Goal: Task Accomplishment & Management: Complete application form

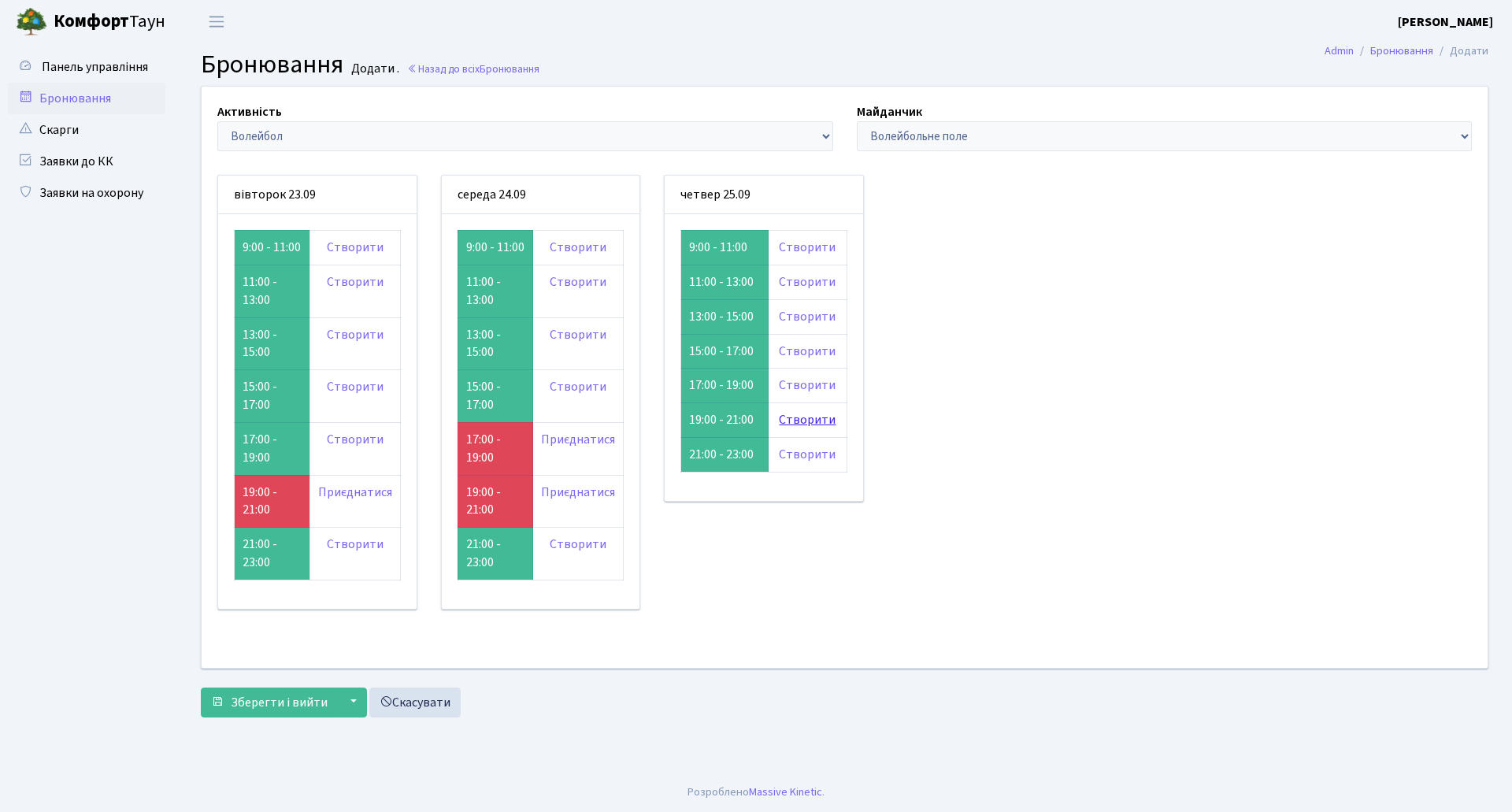
click at [820, 417] on link "Створити" at bounding box center [807, 420] width 56 height 18
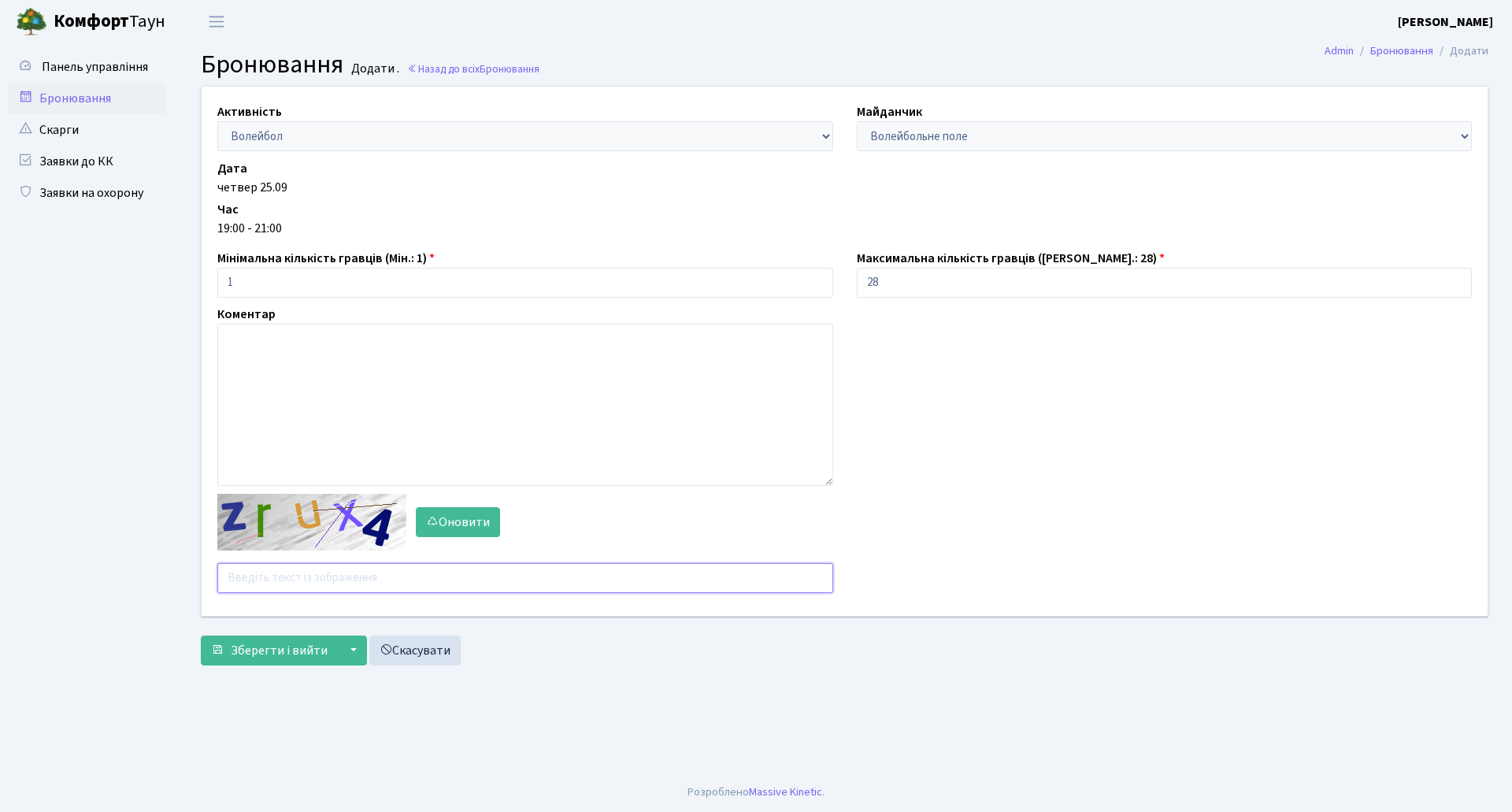
click at [388, 581] on input "text" at bounding box center [525, 578] width 616 height 30
type input "zzemm"
click at [201, 636] on button "Зберегти і вийти" at bounding box center [269, 651] width 137 height 30
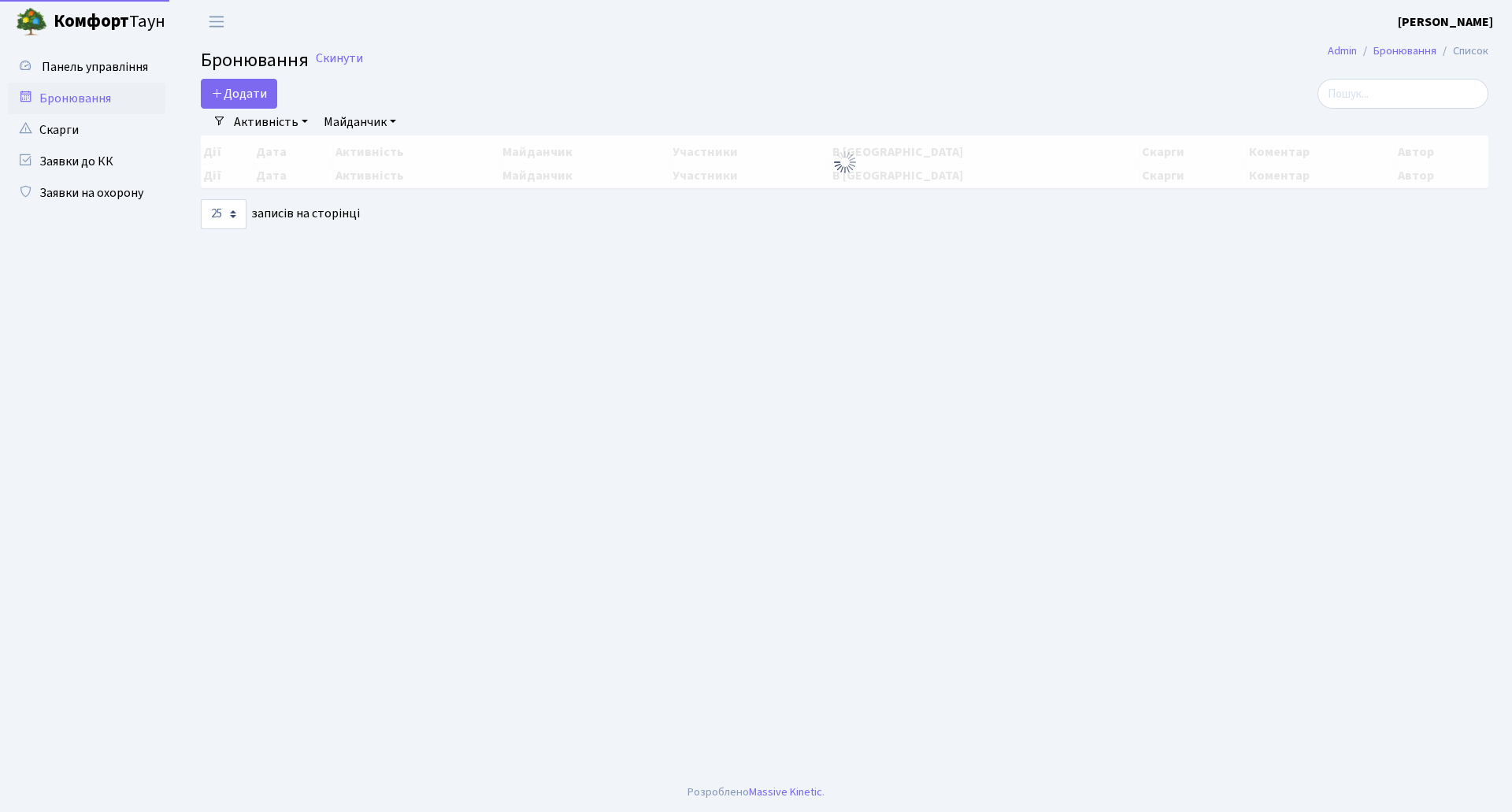
select select "25"
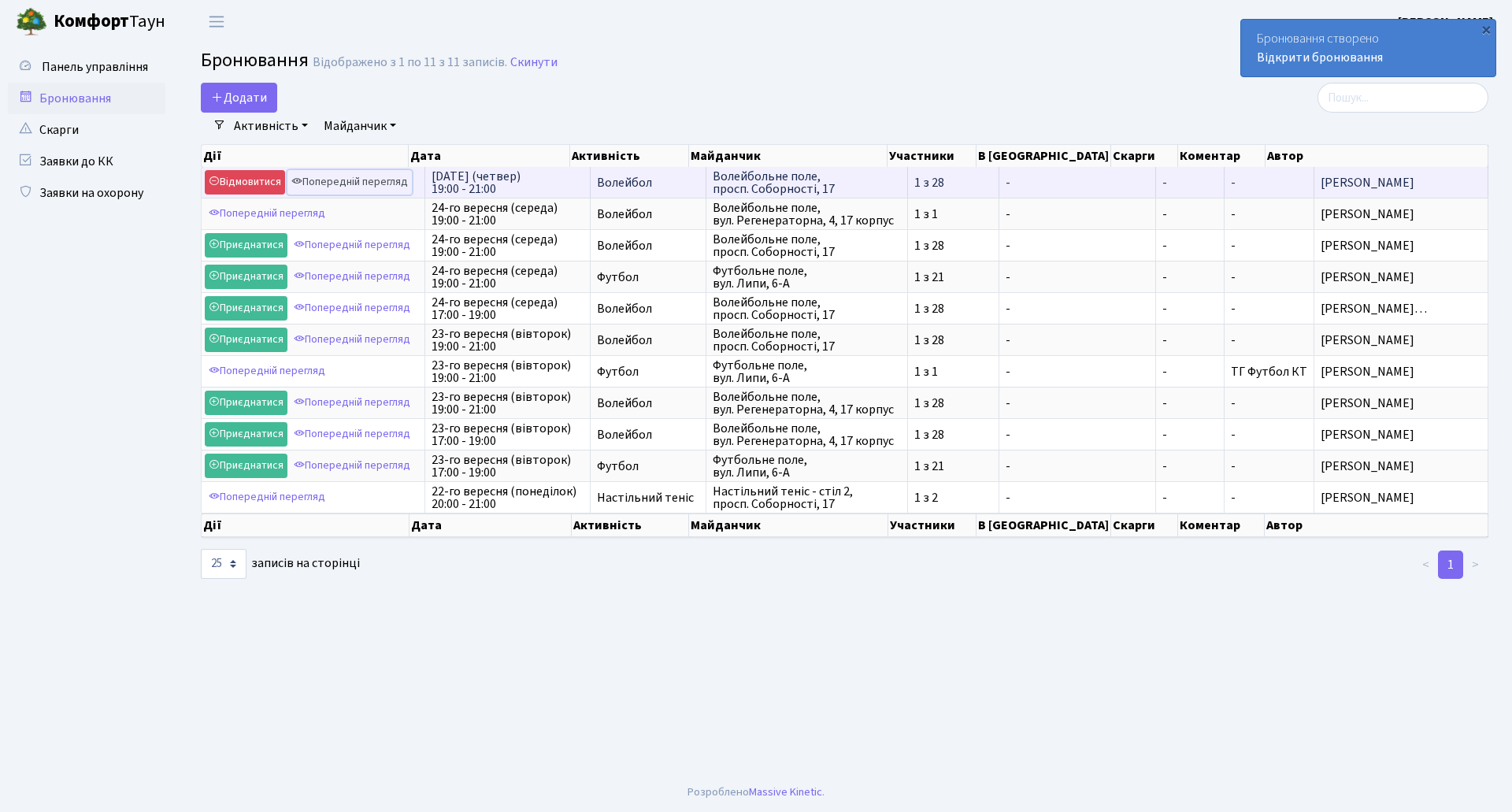
click at [385, 184] on link "Попередній перегляд" at bounding box center [350, 182] width 125 height 24
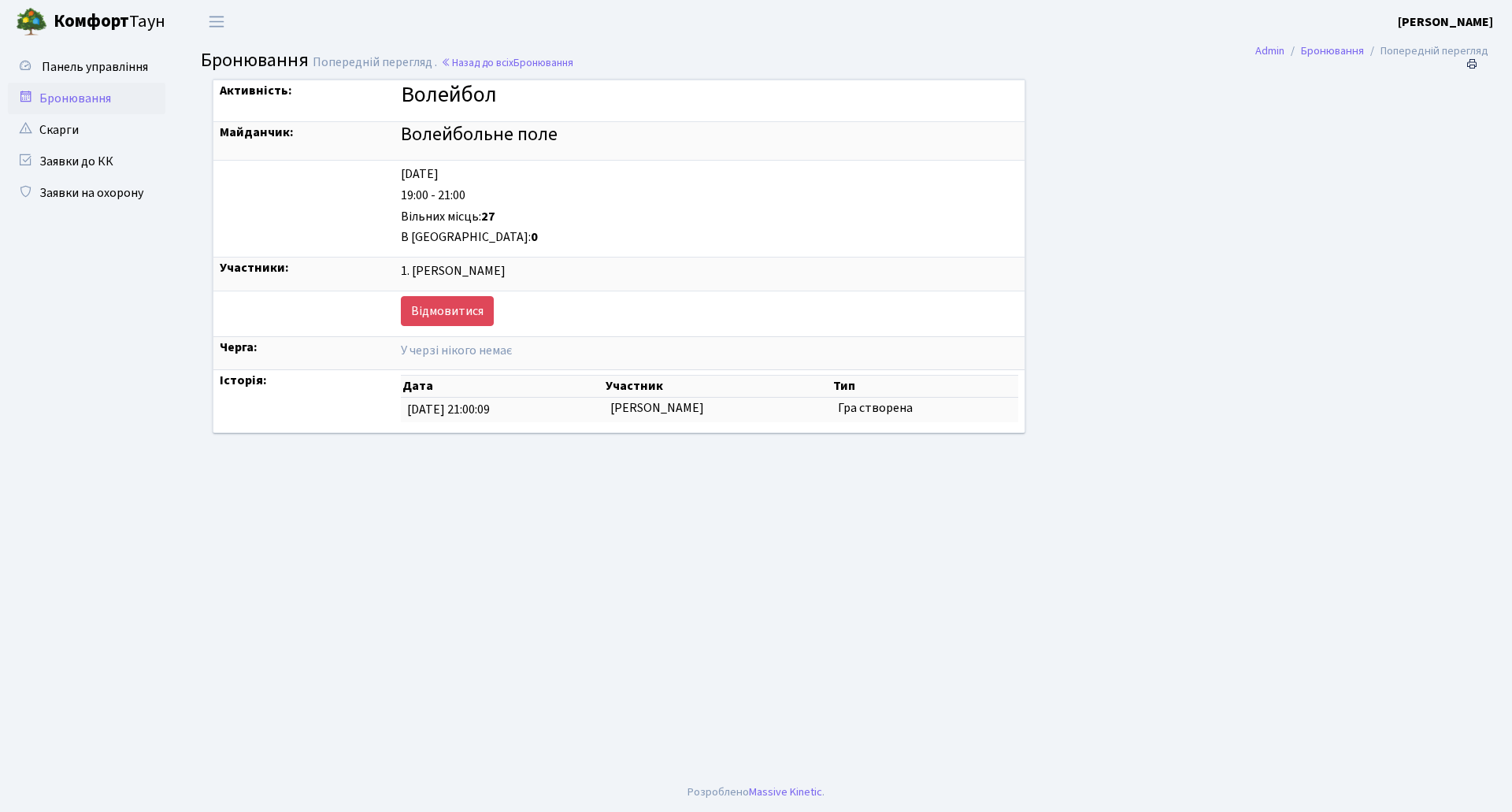
click at [641, 539] on main "Admin Бронювання Попередній перегляд Бронювання Попередній перегляд . Назад до …" at bounding box center [844, 407] width 1335 height 729
click at [412, 270] on div "1. [PERSON_NAME]" at bounding box center [710, 271] width 617 height 18
click at [661, 554] on main "Admin Бронювання Попередній перегляд Бронювання Попередній перегляд . Назад до …" at bounding box center [844, 407] width 1335 height 729
